Goal: Transaction & Acquisition: Subscribe to service/newsletter

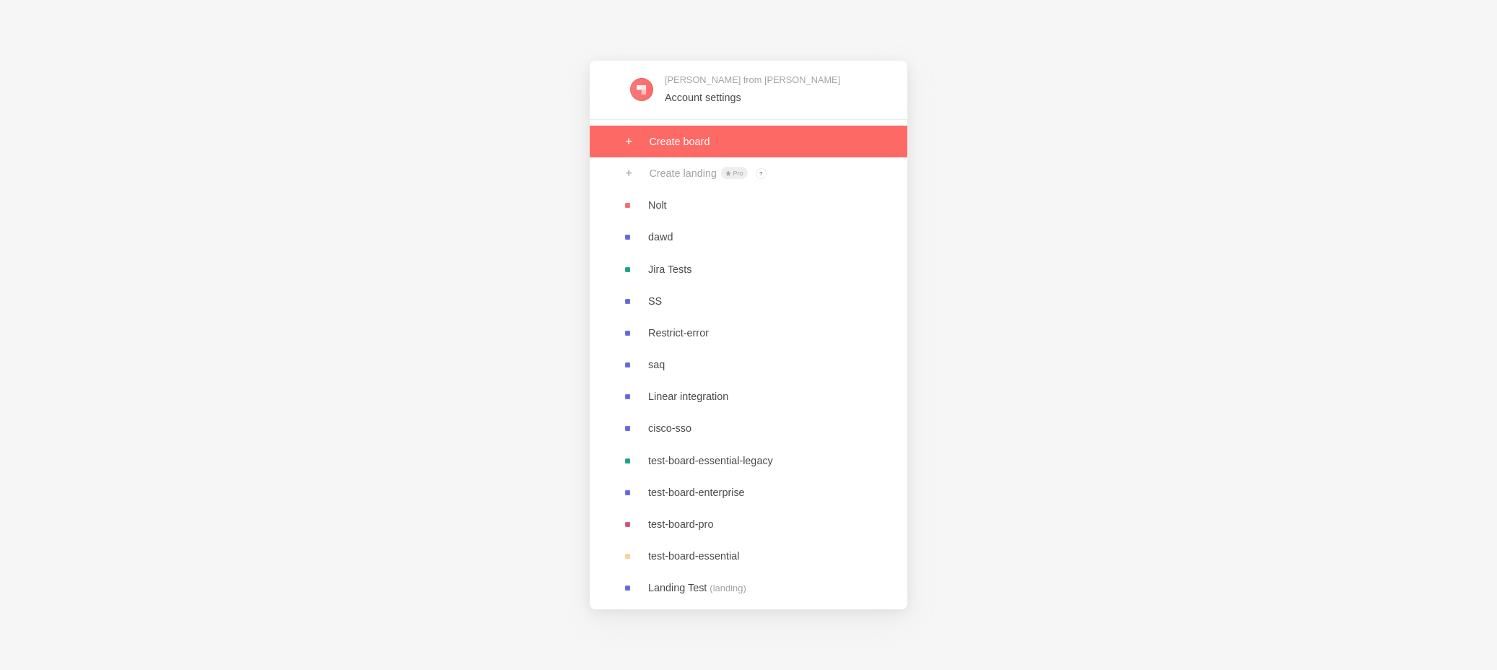
click at [766, 152] on link at bounding box center [749, 142] width 318 height 32
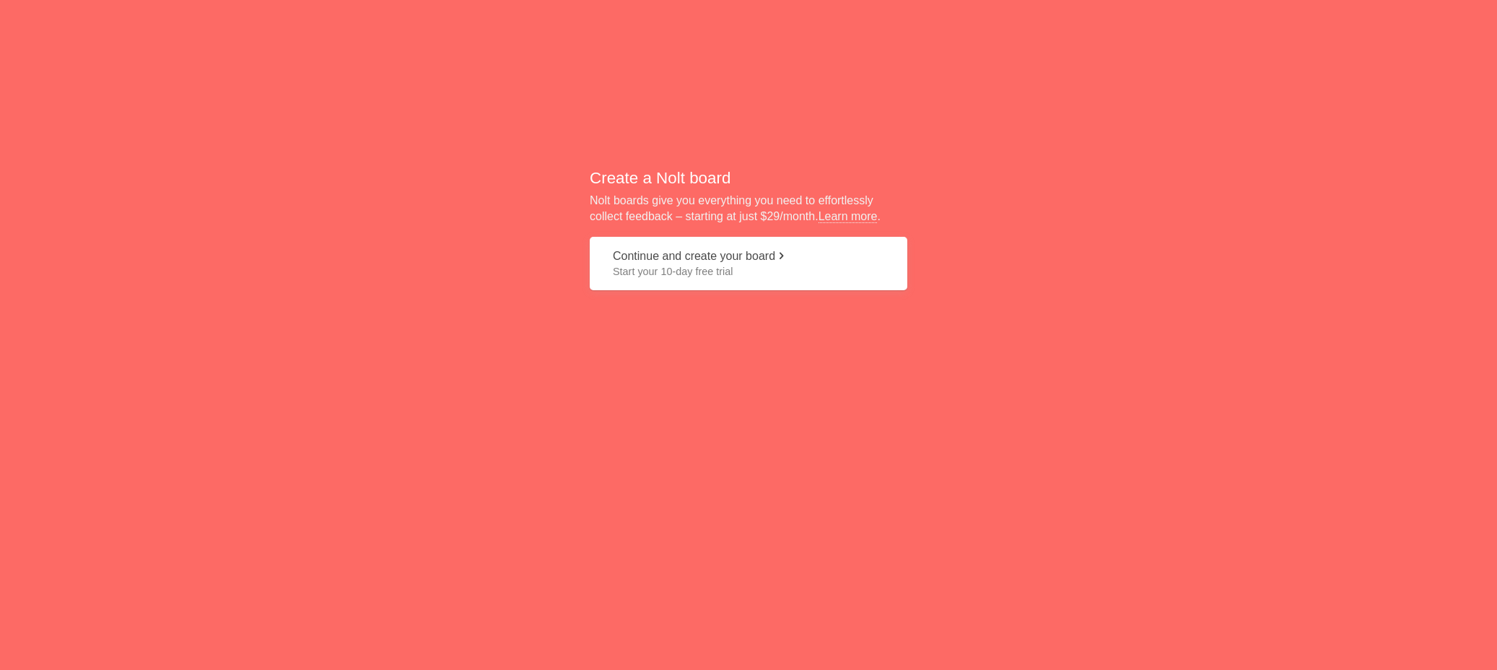
click at [703, 266] on span "Start your 10-day free trial" at bounding box center [748, 271] width 271 height 14
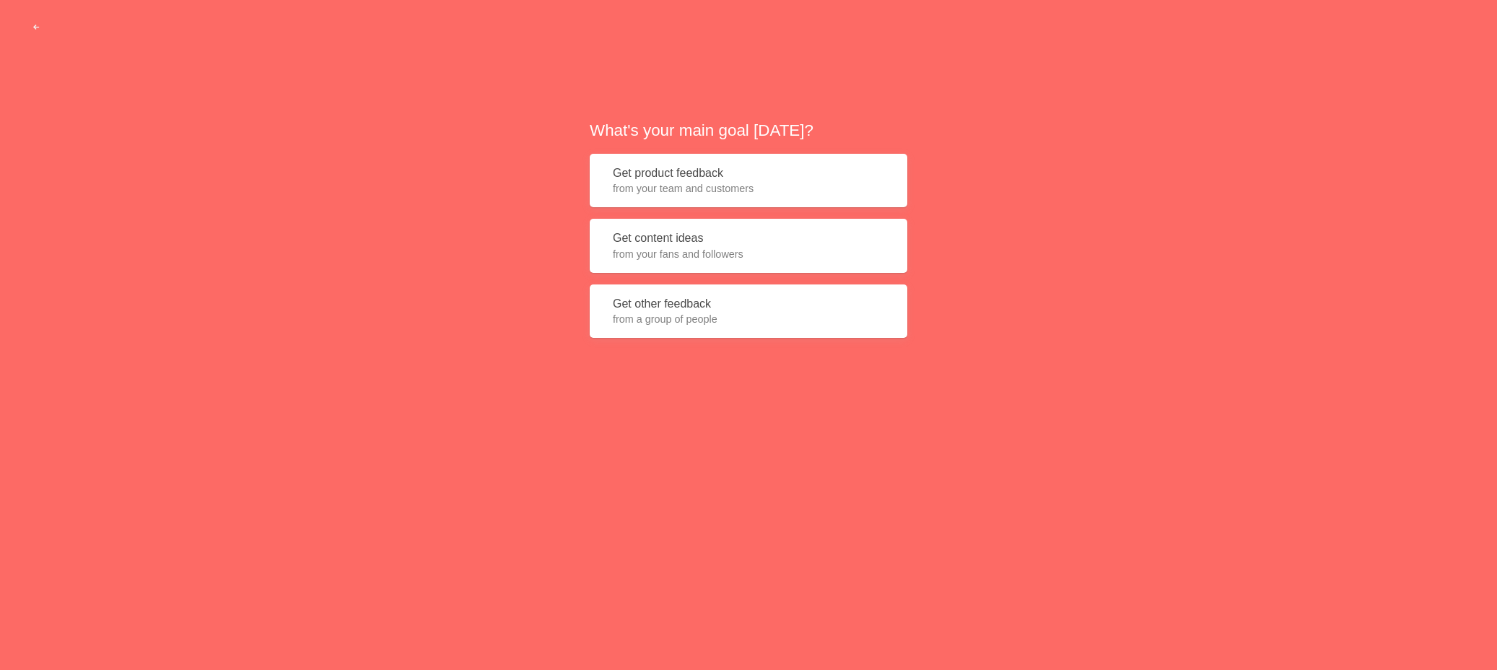
click at [662, 202] on button "Get product feedback from your team and customers" at bounding box center [749, 181] width 318 height 54
